Goal: Task Accomplishment & Management: Use online tool/utility

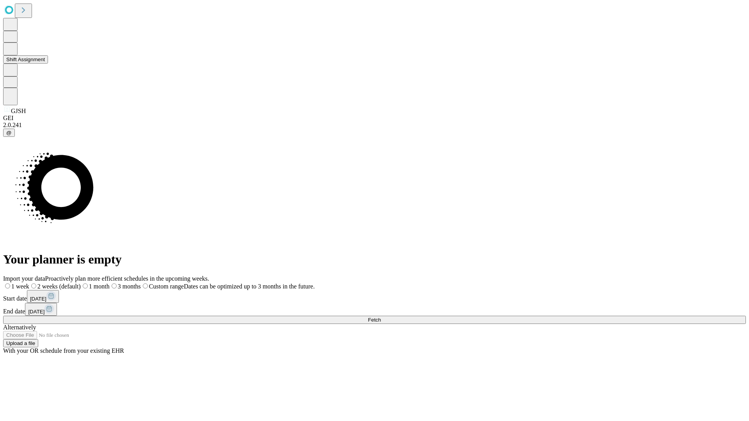
click at [48, 64] on button "Shift Assignment" at bounding box center [25, 59] width 45 height 8
